Goal: Transaction & Acquisition: Purchase product/service

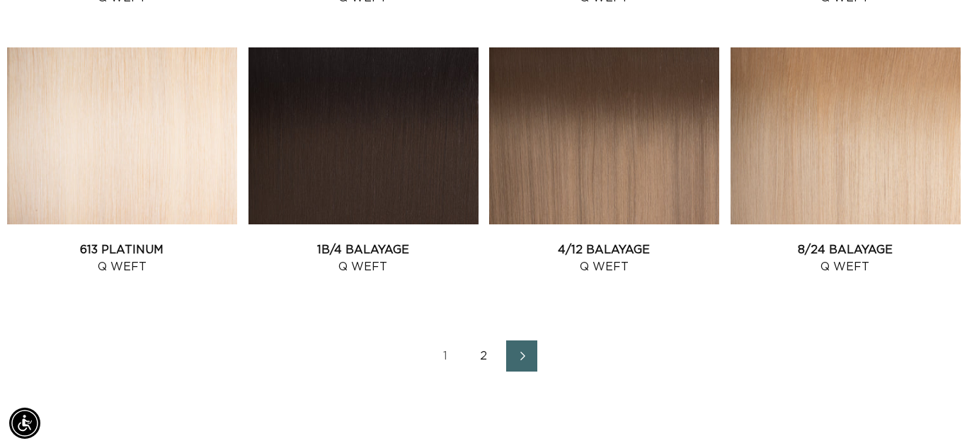
scroll to position [0, 867]
click at [481, 363] on link "2" at bounding box center [483, 356] width 31 height 31
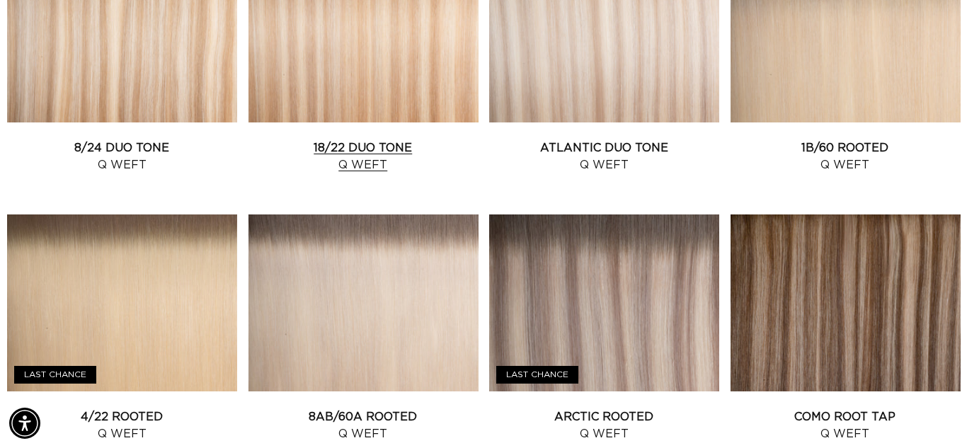
scroll to position [0, 867]
click at [609, 139] on link "Atlantic Duo Tone Q Weft" at bounding box center [604, 156] width 230 height 34
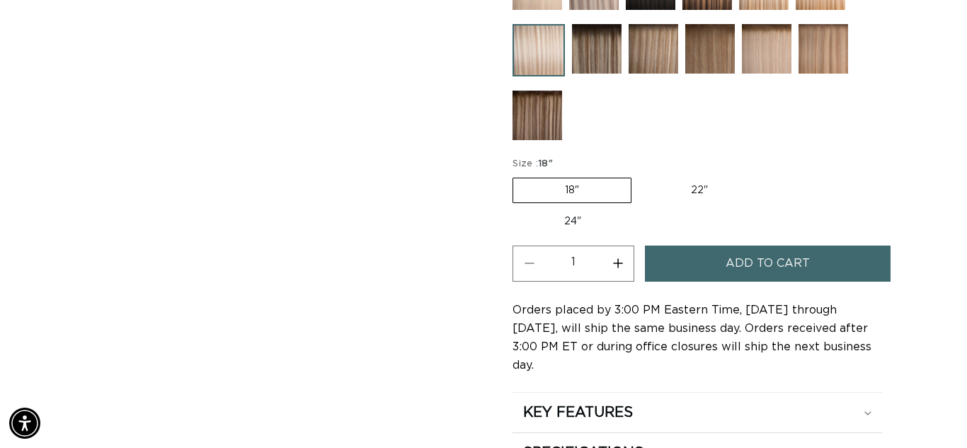
scroll to position [0, 867]
click at [797, 268] on span "Add to cart" at bounding box center [768, 264] width 84 height 36
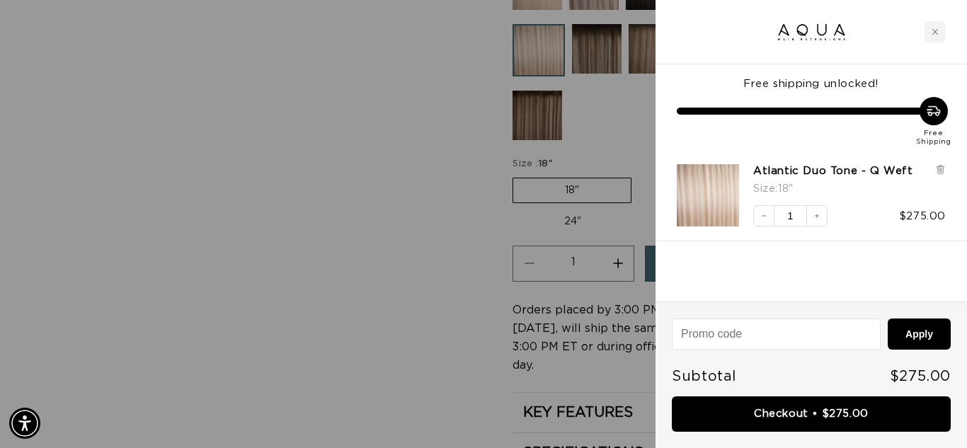
scroll to position [0, 0]
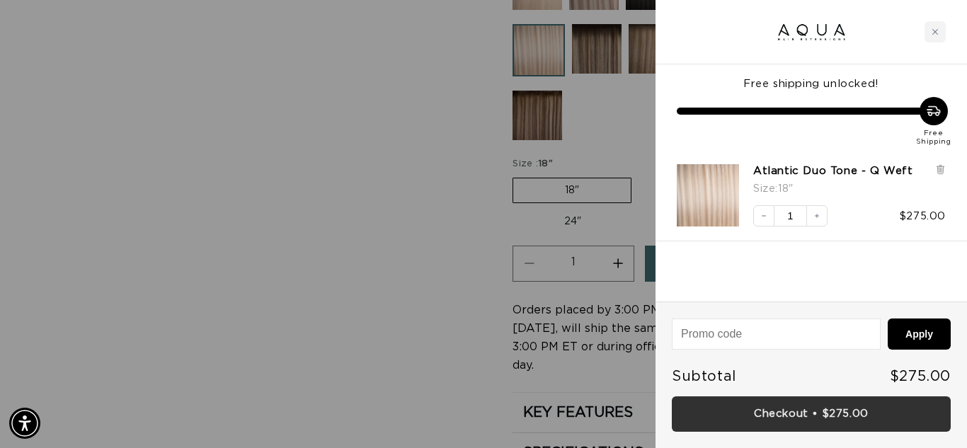
click at [833, 414] on link "Checkout • $275.00" at bounding box center [811, 414] width 279 height 36
